Goal: Task Accomplishment & Management: Manage account settings

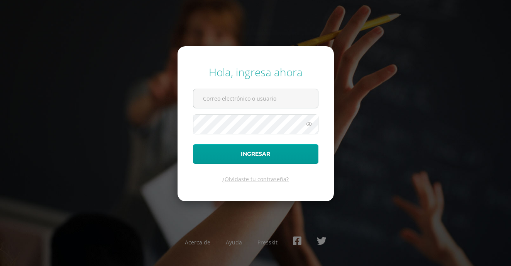
type input "[EMAIL_ADDRESS][PERSON_NAME][DOMAIN_NAME]"
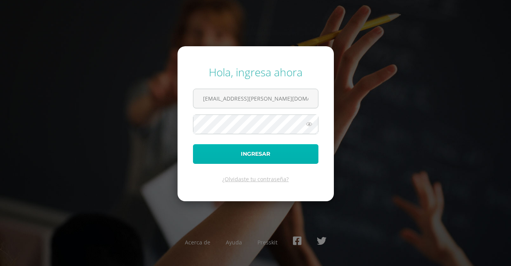
click at [233, 147] on button "Ingresar" at bounding box center [255, 154] width 125 height 20
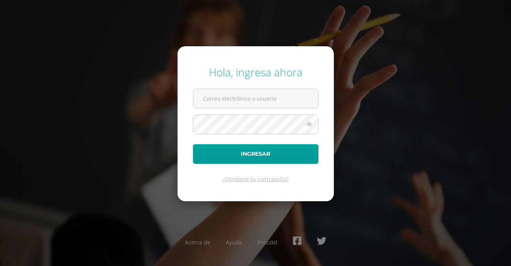
type input "[EMAIL_ADDRESS][PERSON_NAME][DOMAIN_NAME]"
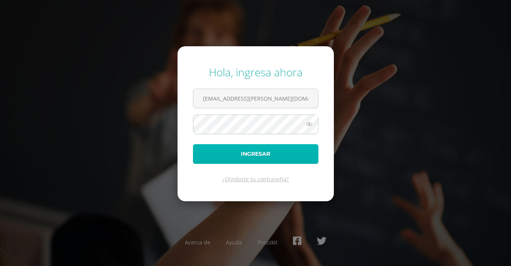
click at [233, 147] on button "Ingresar" at bounding box center [255, 154] width 125 height 20
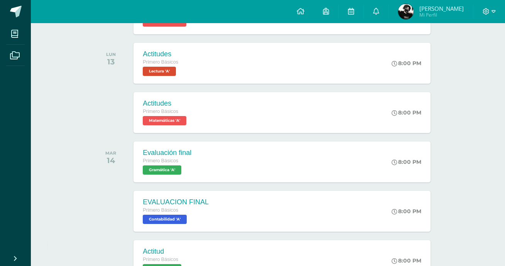
scroll to position [424, 0]
